Goal: Browse casually

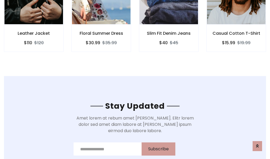
scroll to position [794, 0]
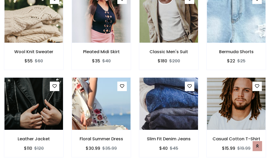
click at [135, 80] on div "Slim Fit Denim Jeans $40 $45" at bounding box center [168, 120] width 67 height 87
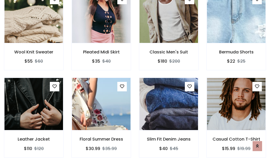
click at [135, 80] on div "Slim Fit Denim Jeans $40 $45" at bounding box center [168, 121] width 67 height 87
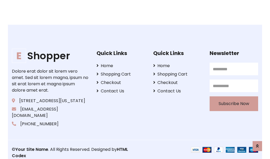
scroll to position [1003, 0]
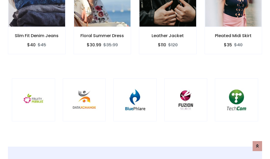
click at [135, 79] on div at bounding box center [134, 100] width 43 height 43
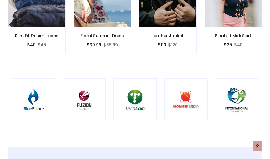
click at [135, 79] on div at bounding box center [134, 100] width 43 height 43
click at [135, 80] on div at bounding box center [134, 100] width 43 height 43
click at [135, 79] on div at bounding box center [134, 100] width 43 height 43
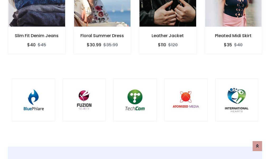
click at [135, 79] on div at bounding box center [134, 100] width 43 height 43
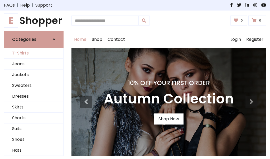
click at [34, 53] on link "T-Shirts" at bounding box center [33, 53] width 59 height 11
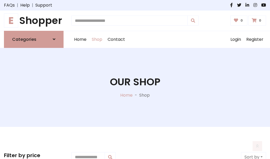
scroll to position [211, 0]
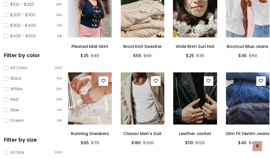
scroll to position [27, 0]
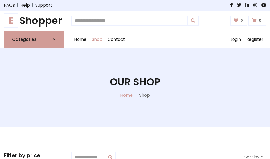
click at [34, 21] on h1 "E Shopper" at bounding box center [34, 21] width 60 height 12
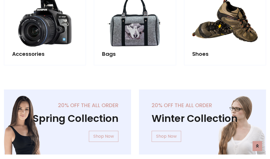
scroll to position [512, 0]
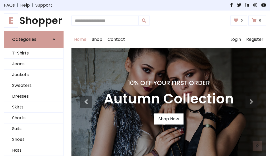
scroll to position [173, 0]
